Goal: Obtain resource: Download file/media

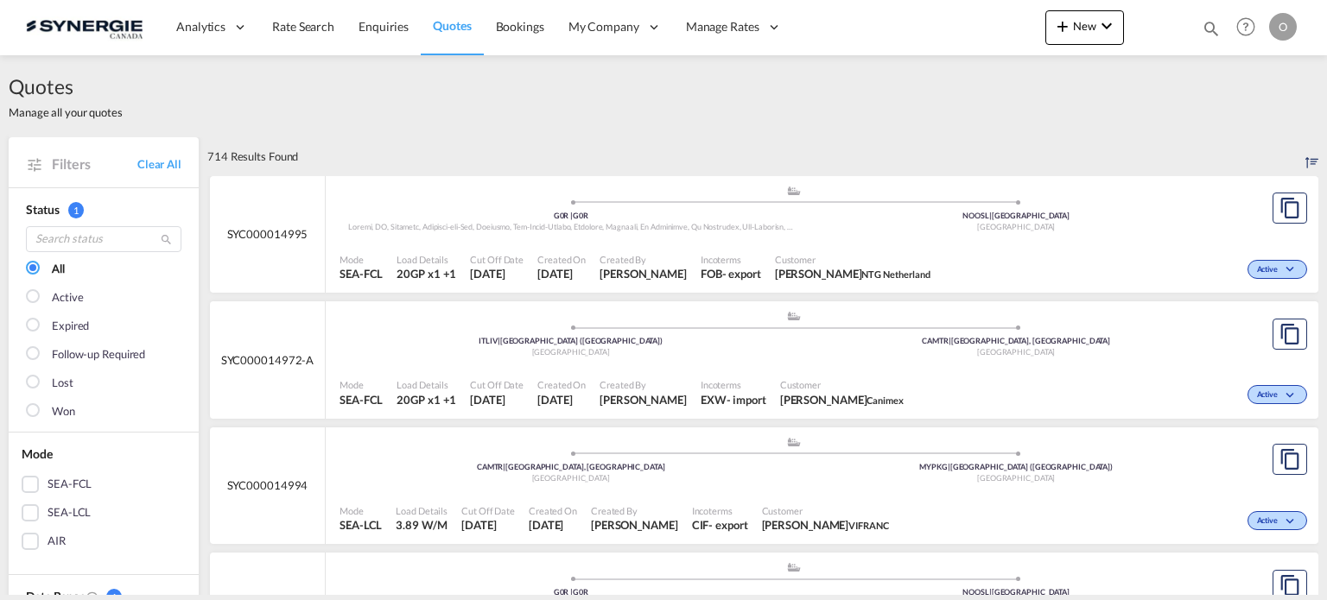
drag, startPoint x: 1206, startPoint y: 27, endPoint x: 1159, endPoint y: 28, distance: 46.7
click at [1206, 27] on md-icon "icon-magnify" at bounding box center [1211, 28] width 19 height 19
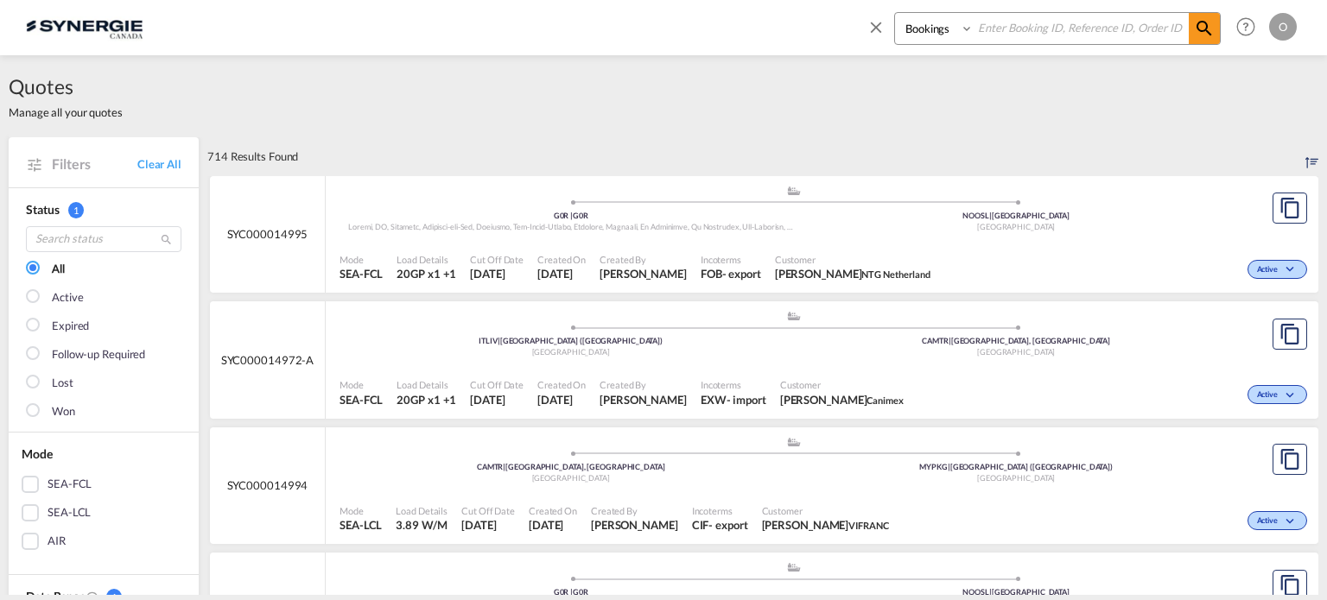
drag, startPoint x: 940, startPoint y: 24, endPoint x: 936, endPoint y: 42, distance: 18.6
click at [940, 24] on select "Bookings Quotes Enquiries" at bounding box center [936, 28] width 82 height 31
select select "Quotes"
click at [895, 13] on select "Bookings Quotes Enquiries" at bounding box center [936, 28] width 82 height 31
paste input "SYC000013441"
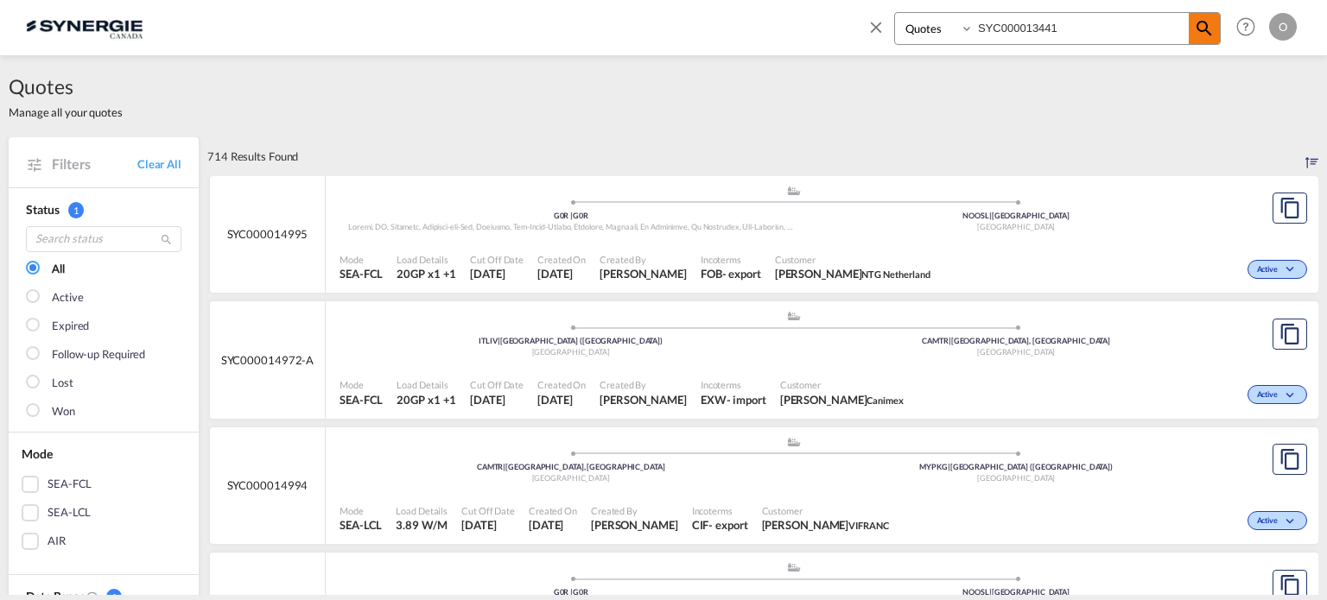
type input "SYC000013441"
click at [1192, 33] on span at bounding box center [1204, 28] width 31 height 31
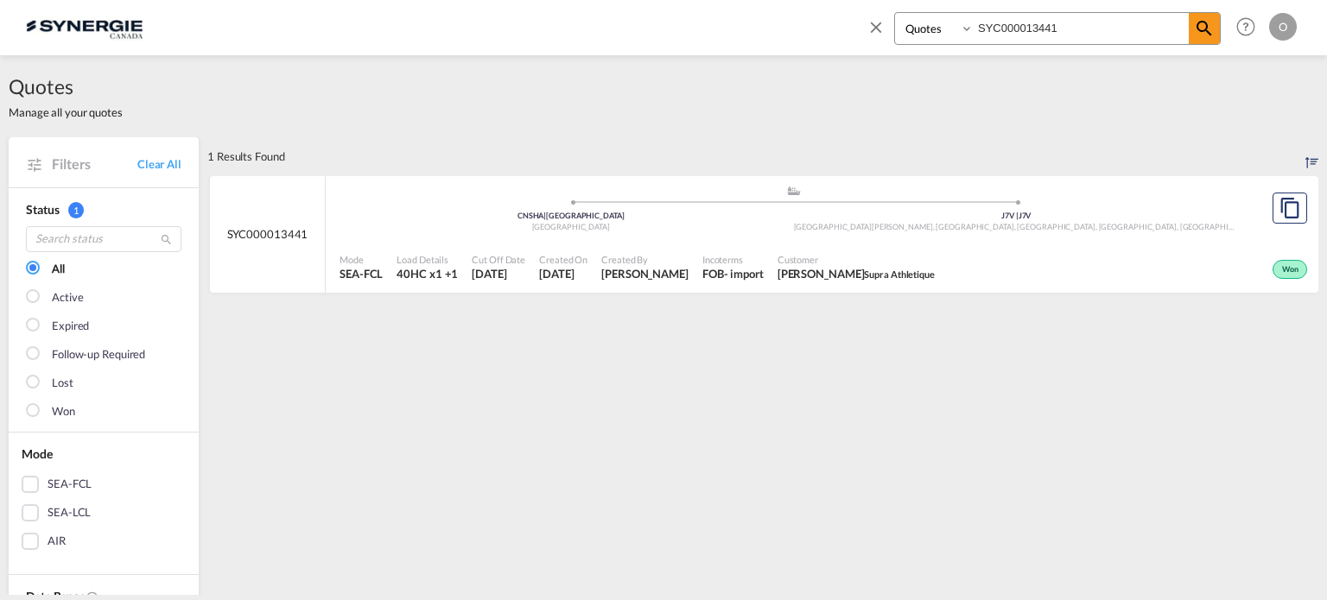
click at [532, 265] on div "Created On [DATE]" at bounding box center [563, 267] width 62 height 43
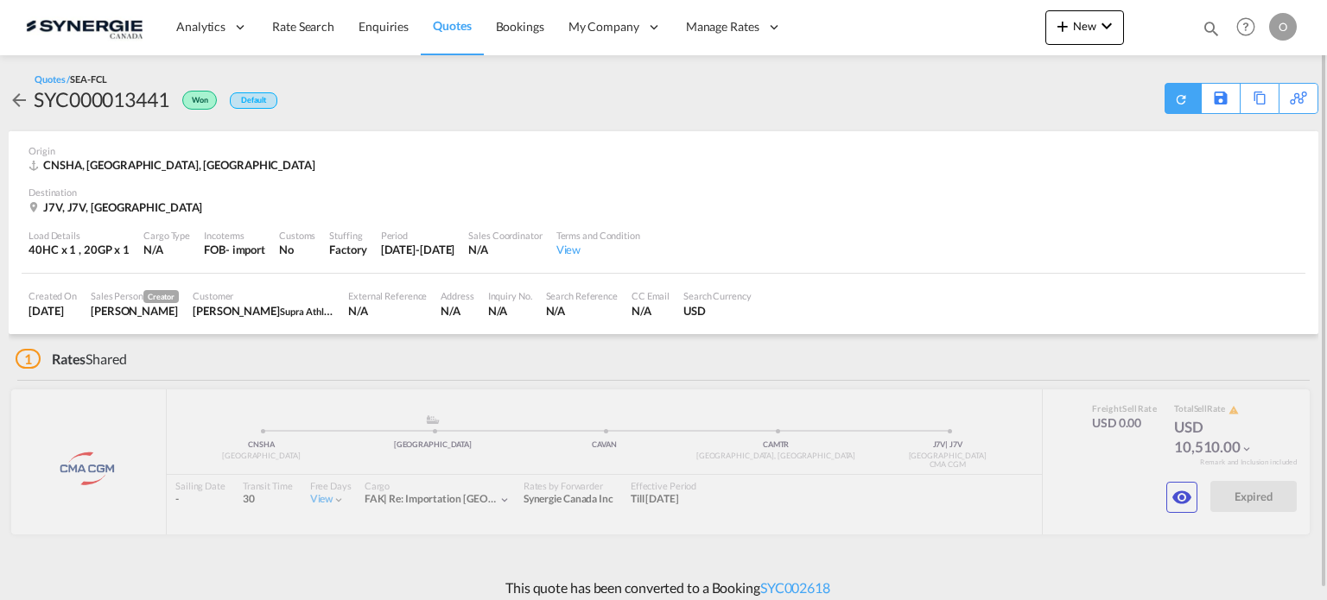
click at [1172, 100] on div at bounding box center [1182, 98] width 36 height 31
click at [1154, 98] on div "Download Quote" at bounding box center [1148, 98] width 88 height 28
